Goal: Obtain resource: Download file/media

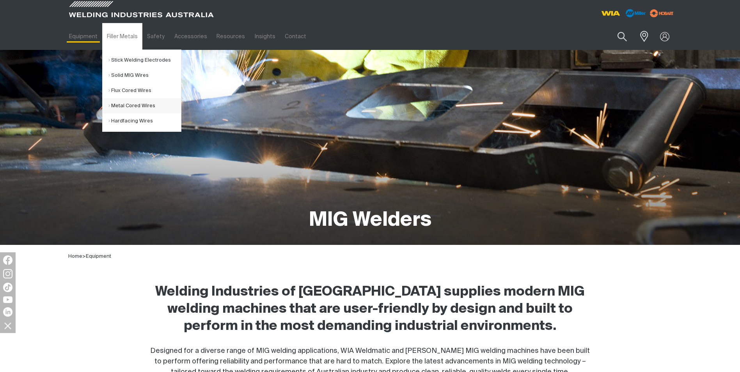
click at [126, 105] on link "Metal Cored Wires" at bounding box center [144, 105] width 73 height 15
click at [208, 96] on link "Flux Cored Gas Shielded" at bounding box center [223, 97] width 73 height 15
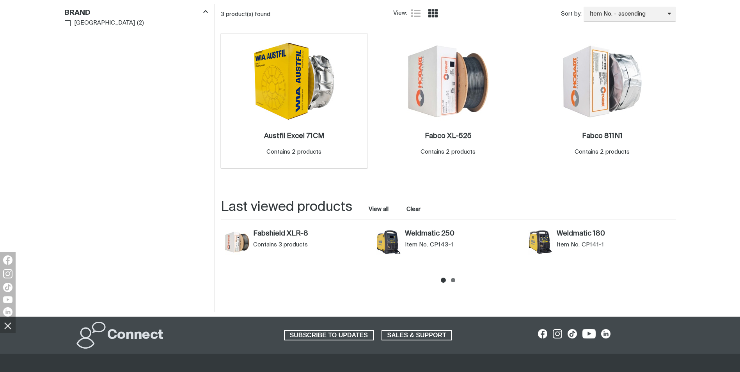
scroll to position [273, 0]
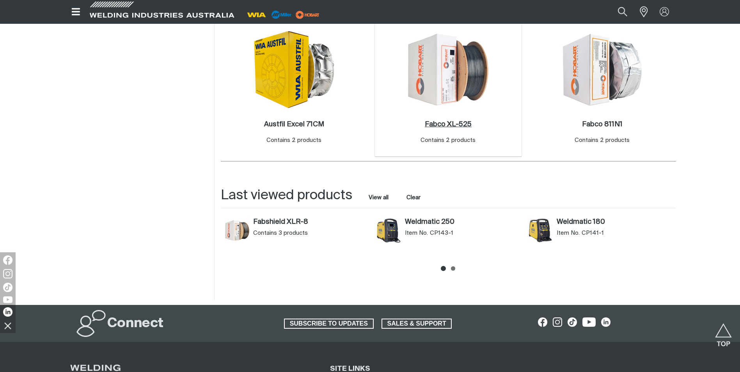
click at [450, 123] on h2 "Fabco XL-525 ." at bounding box center [448, 124] width 47 height 7
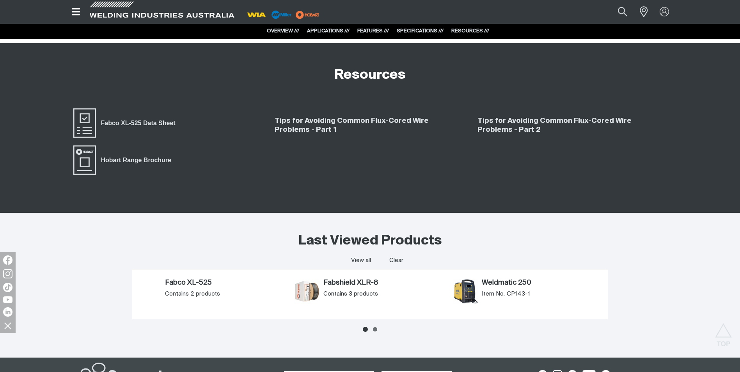
scroll to position [1950, 0]
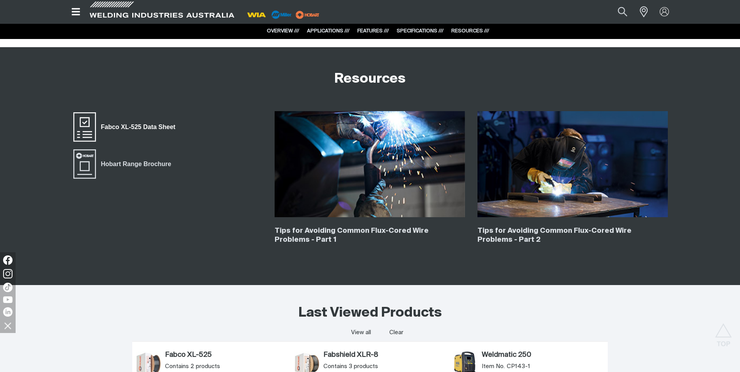
click at [134, 126] on span "Fabco XL-525 Data Sheet" at bounding box center [138, 127] width 85 height 10
